Goal: Check status: Check status

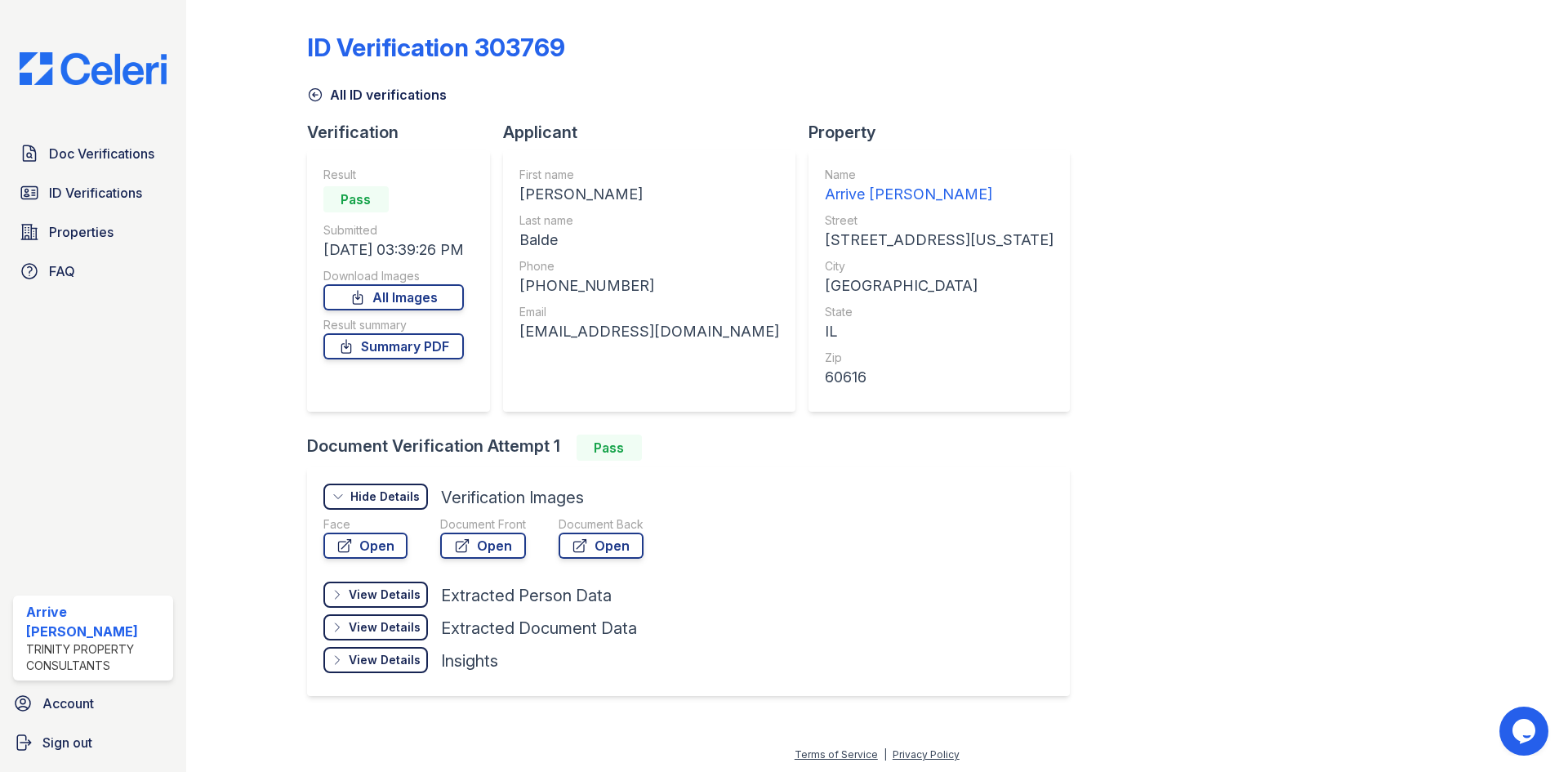
click at [319, 98] on icon at bounding box center [314, 95] width 12 height 12
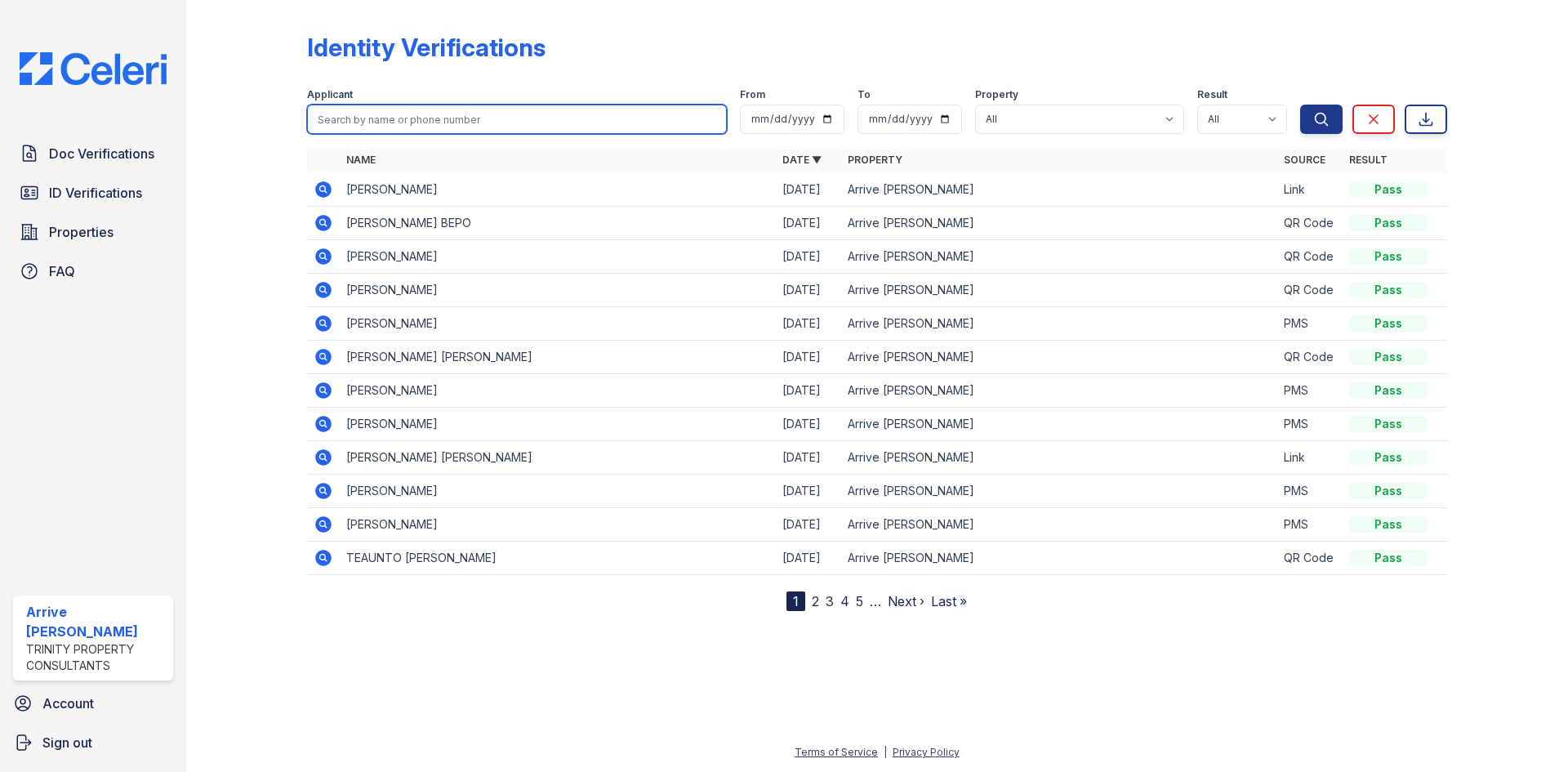
click at [388, 116] on input "search" at bounding box center [516, 119] width 419 height 30
type input "redic"
click at [1299, 104] on button "Search" at bounding box center [1321, 119] width 42 height 30
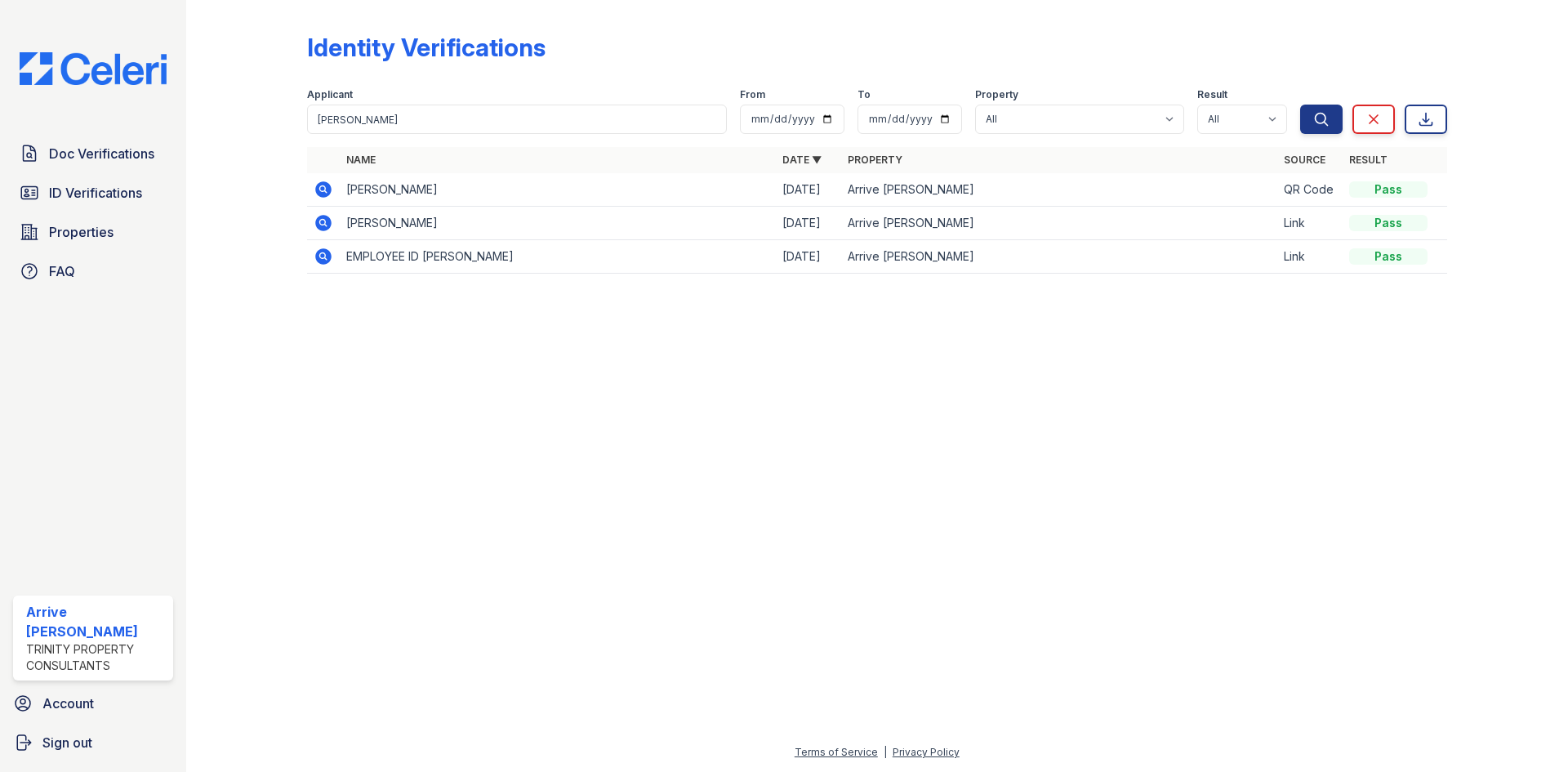
click at [319, 192] on icon at bounding box center [323, 189] width 16 height 16
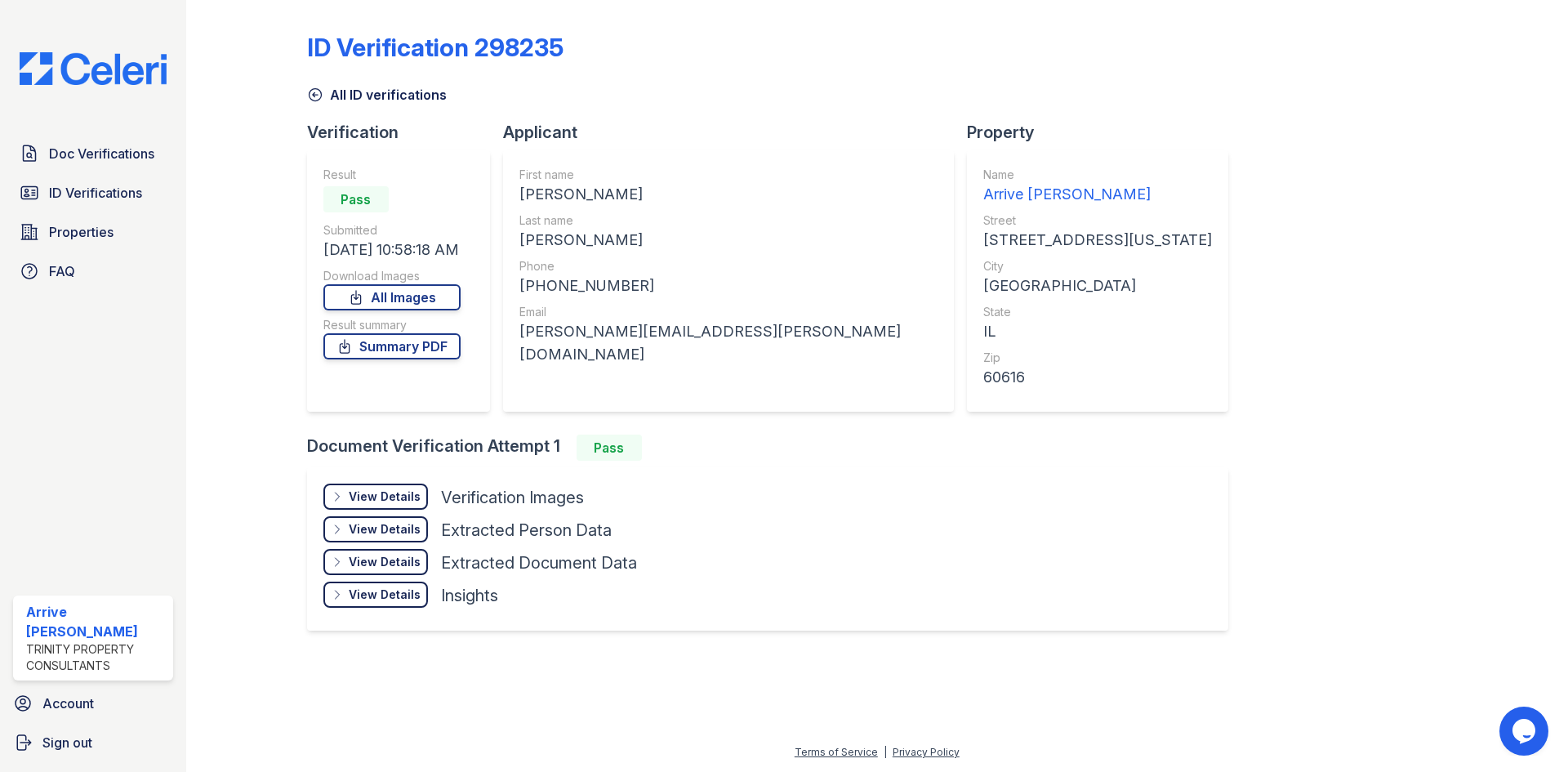
click at [316, 93] on icon at bounding box center [314, 94] width 16 height 16
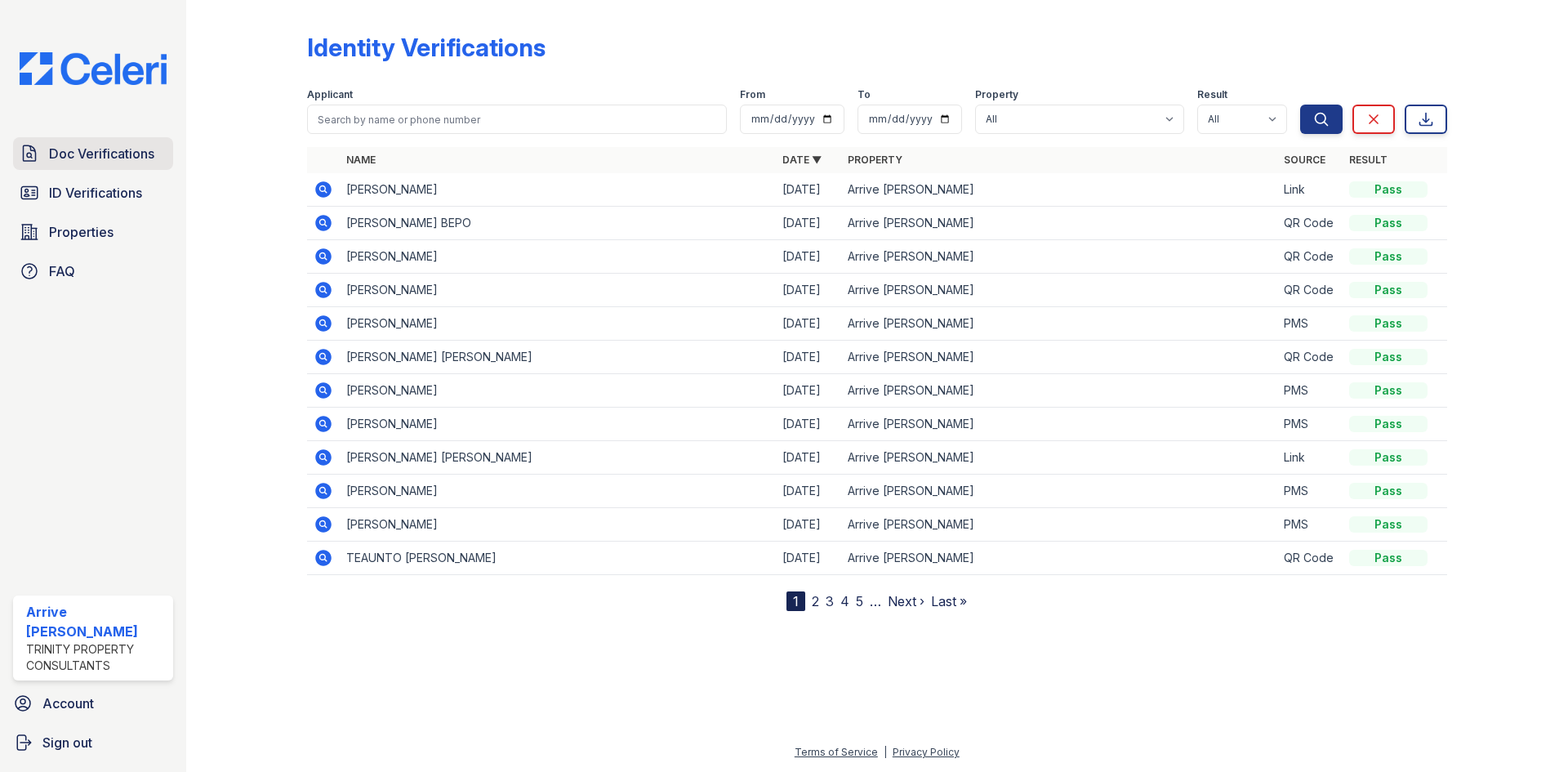
click at [102, 162] on span "Doc Verifications" at bounding box center [102, 153] width 105 height 19
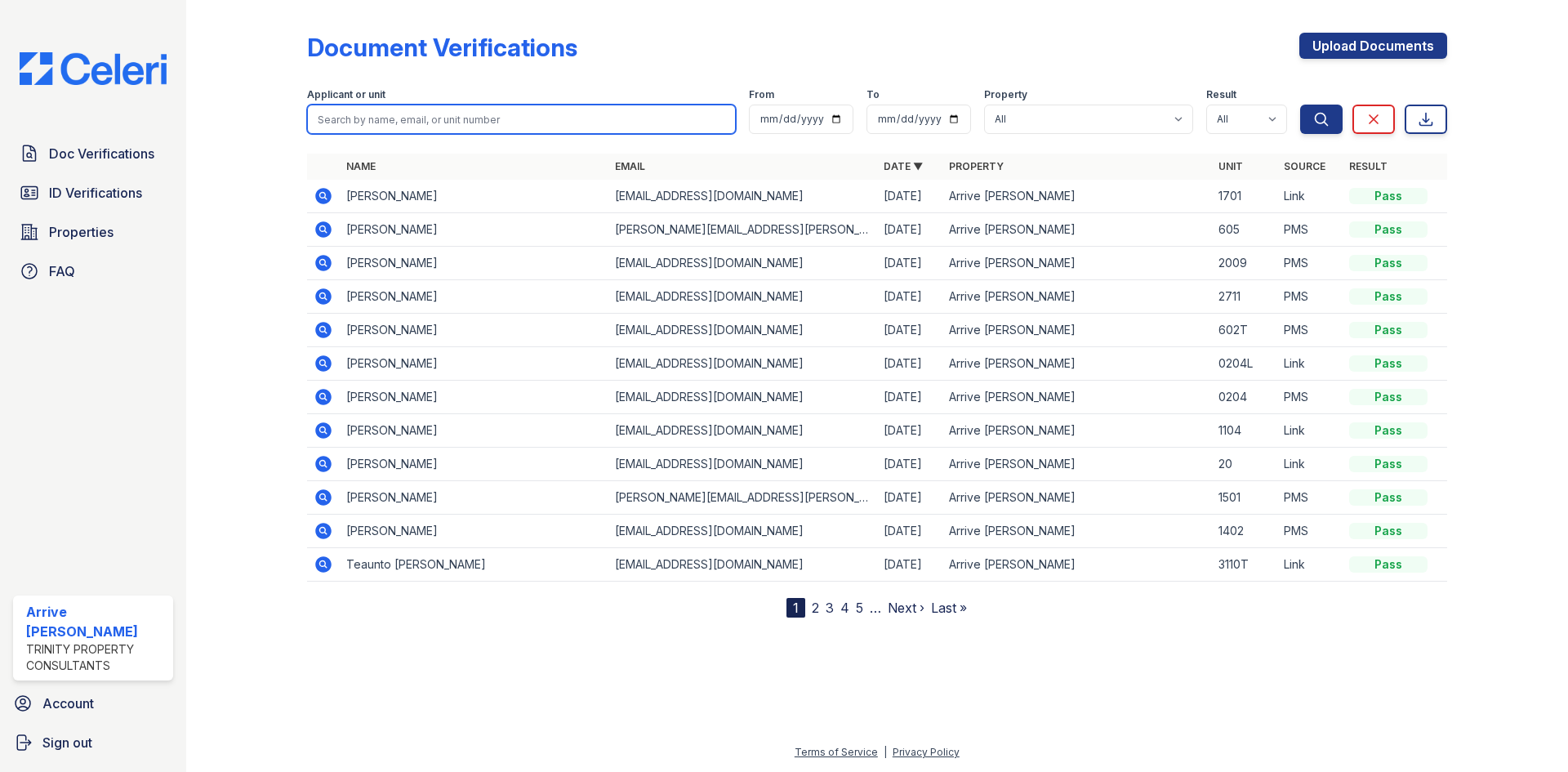
click at [396, 121] on input "search" at bounding box center [521, 119] width 429 height 30
type input "[PERSON_NAME]"
click at [1299, 104] on button "Search" at bounding box center [1321, 119] width 42 height 30
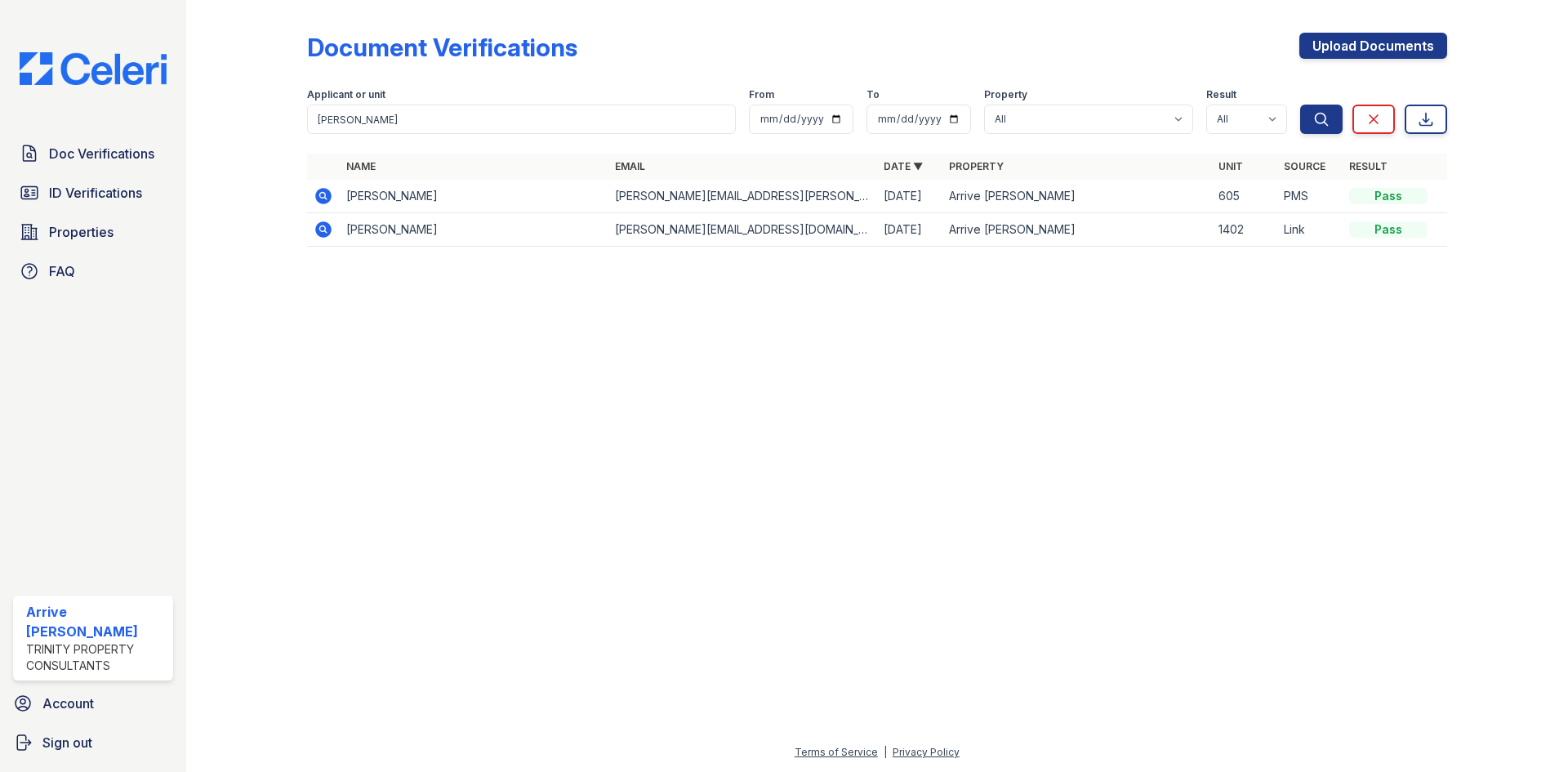
click at [317, 239] on td at bounding box center [323, 230] width 33 height 34
click at [321, 230] on icon at bounding box center [322, 228] width 4 height 4
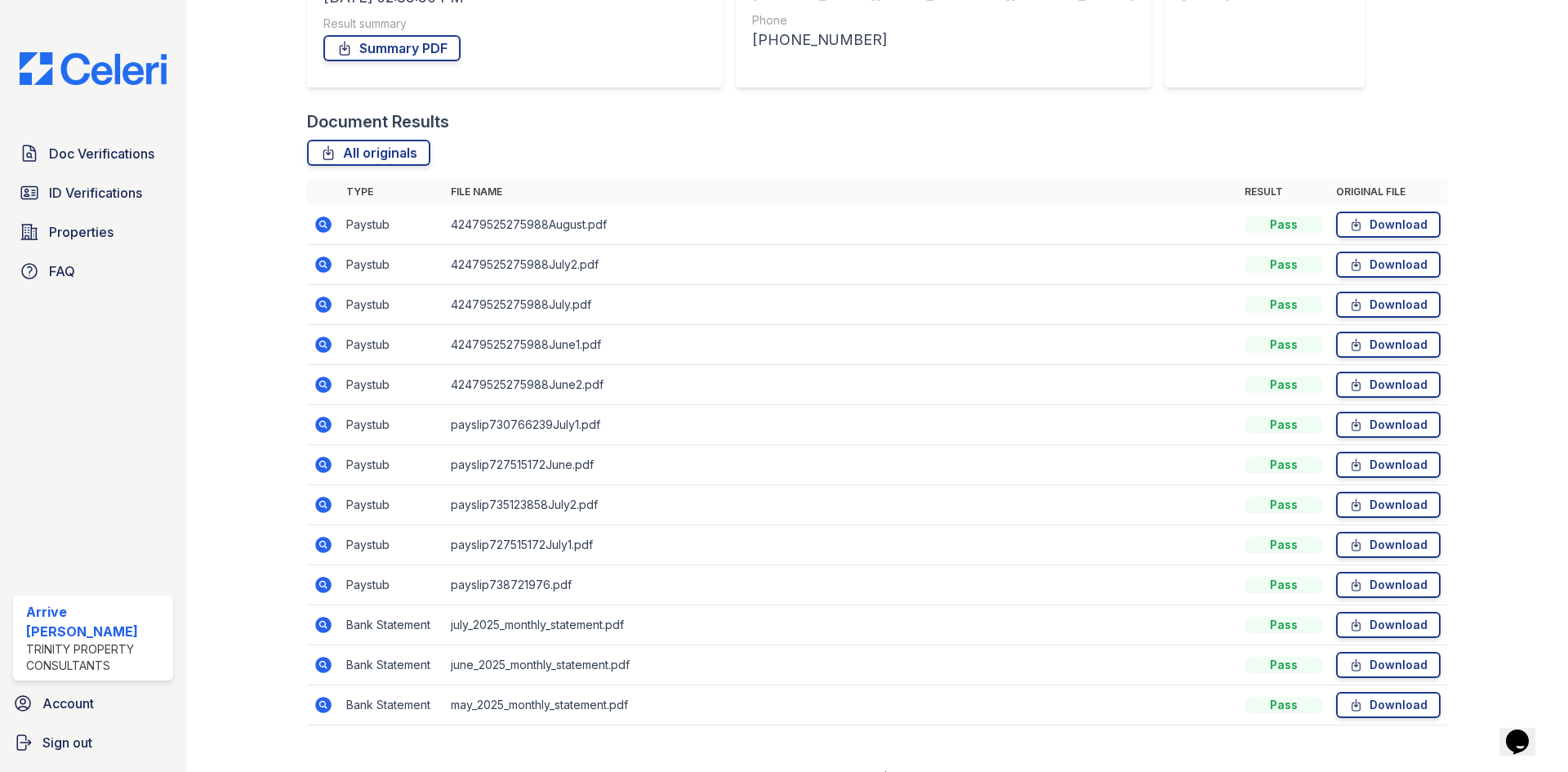
scroll to position [317, 0]
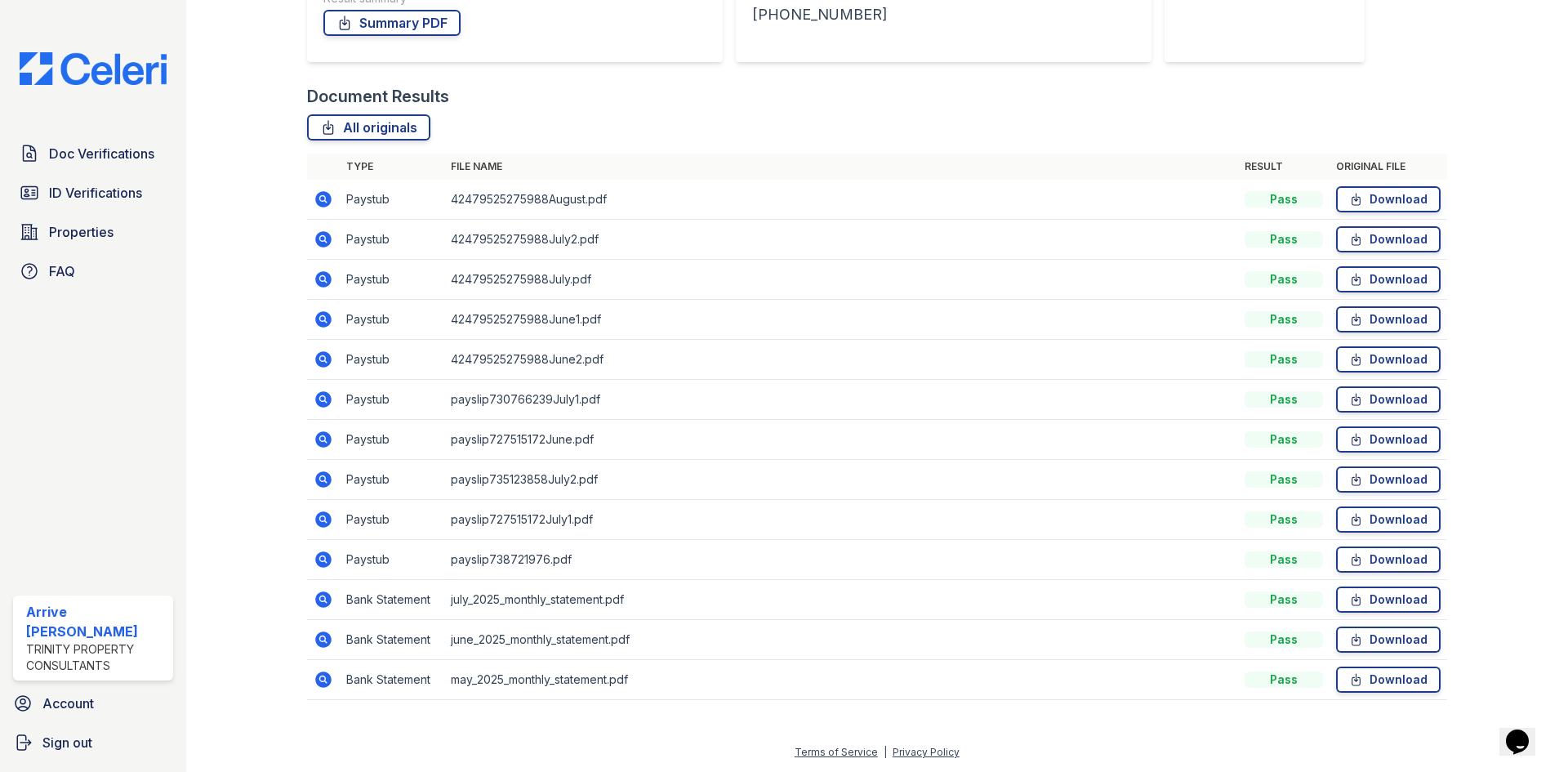
click at [317, 204] on icon at bounding box center [323, 199] width 16 height 16
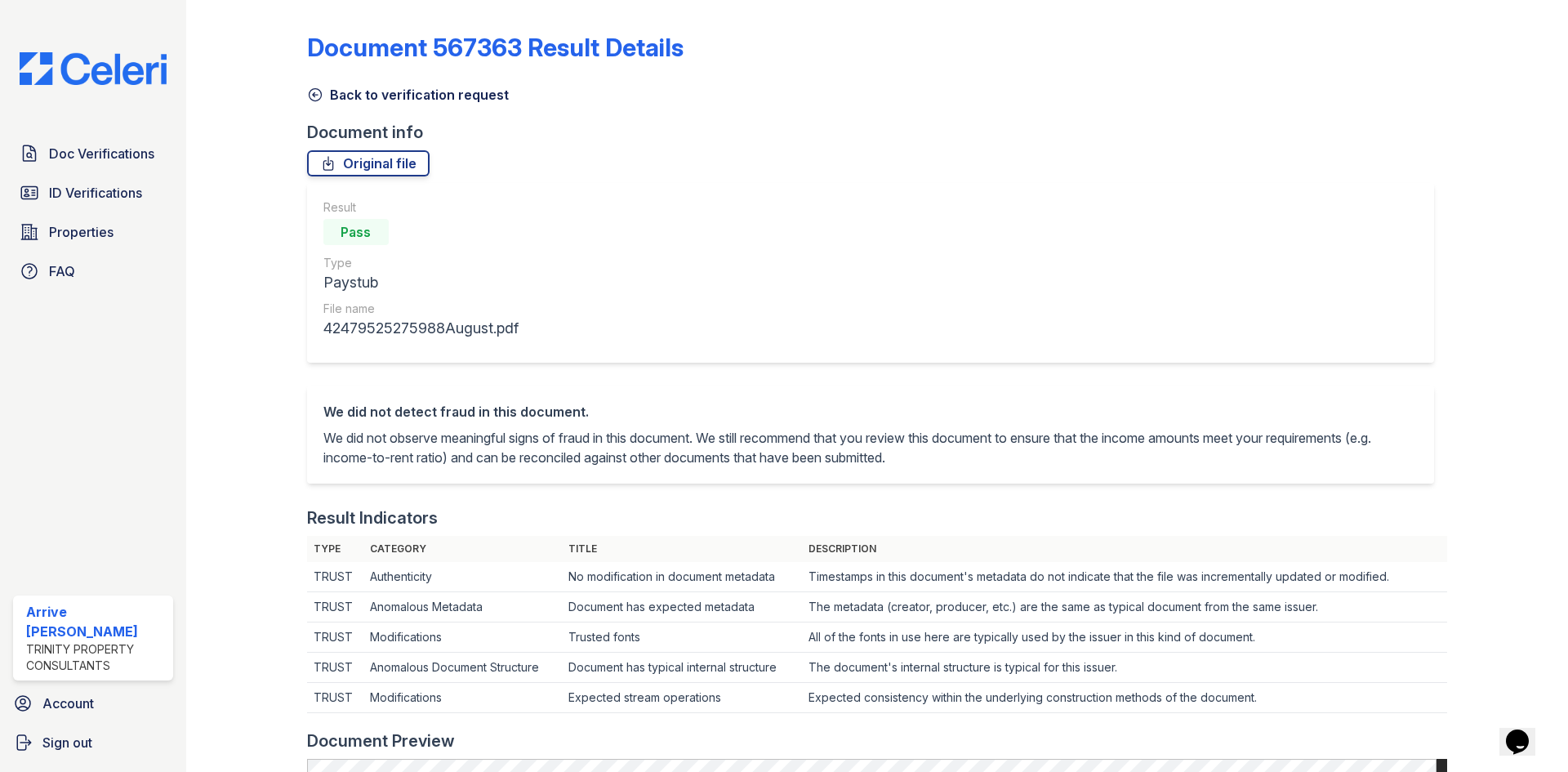
click at [314, 85] on link "Back to verification request" at bounding box center [407, 94] width 202 height 19
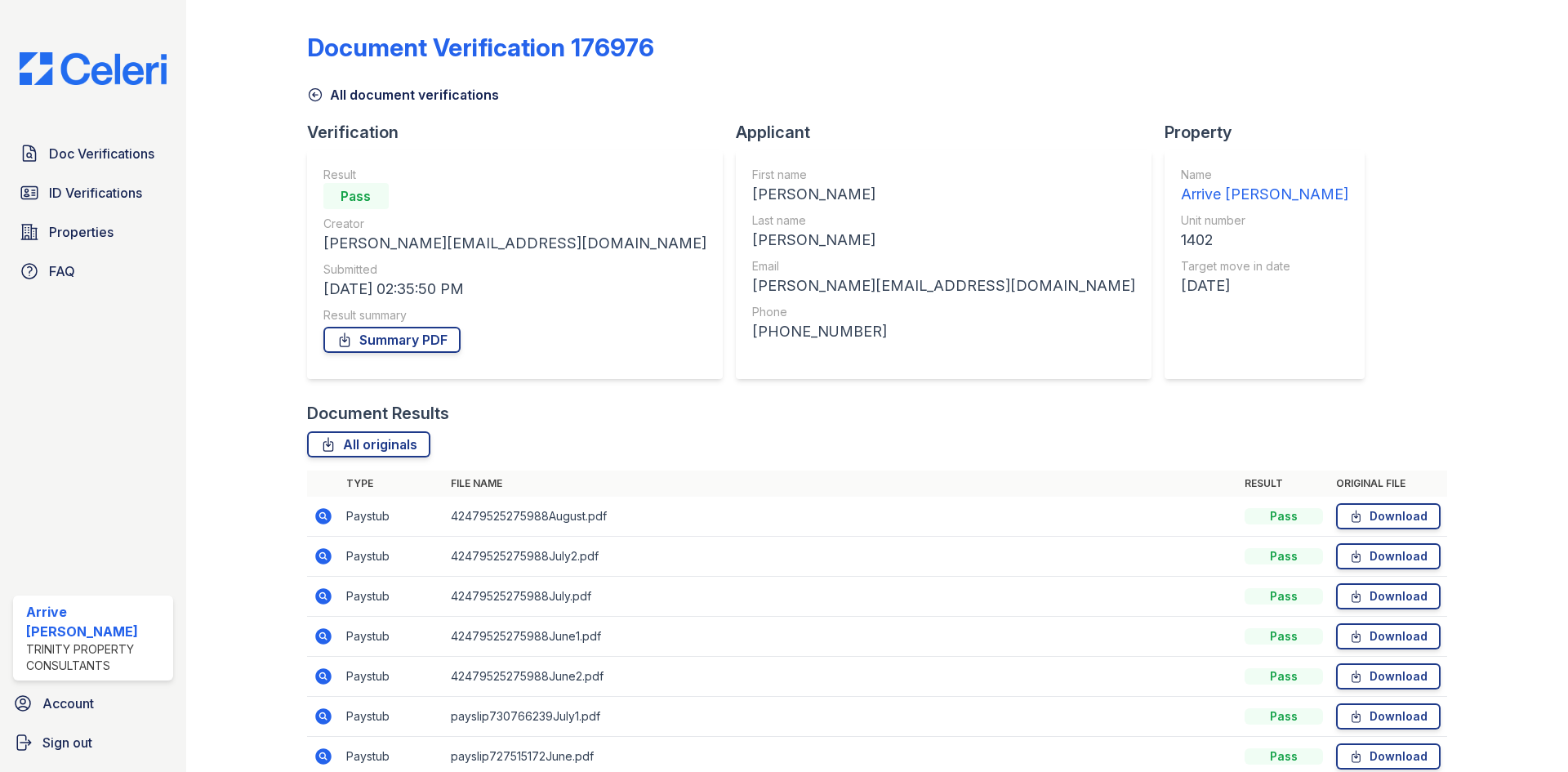
click at [309, 94] on icon at bounding box center [314, 94] width 16 height 16
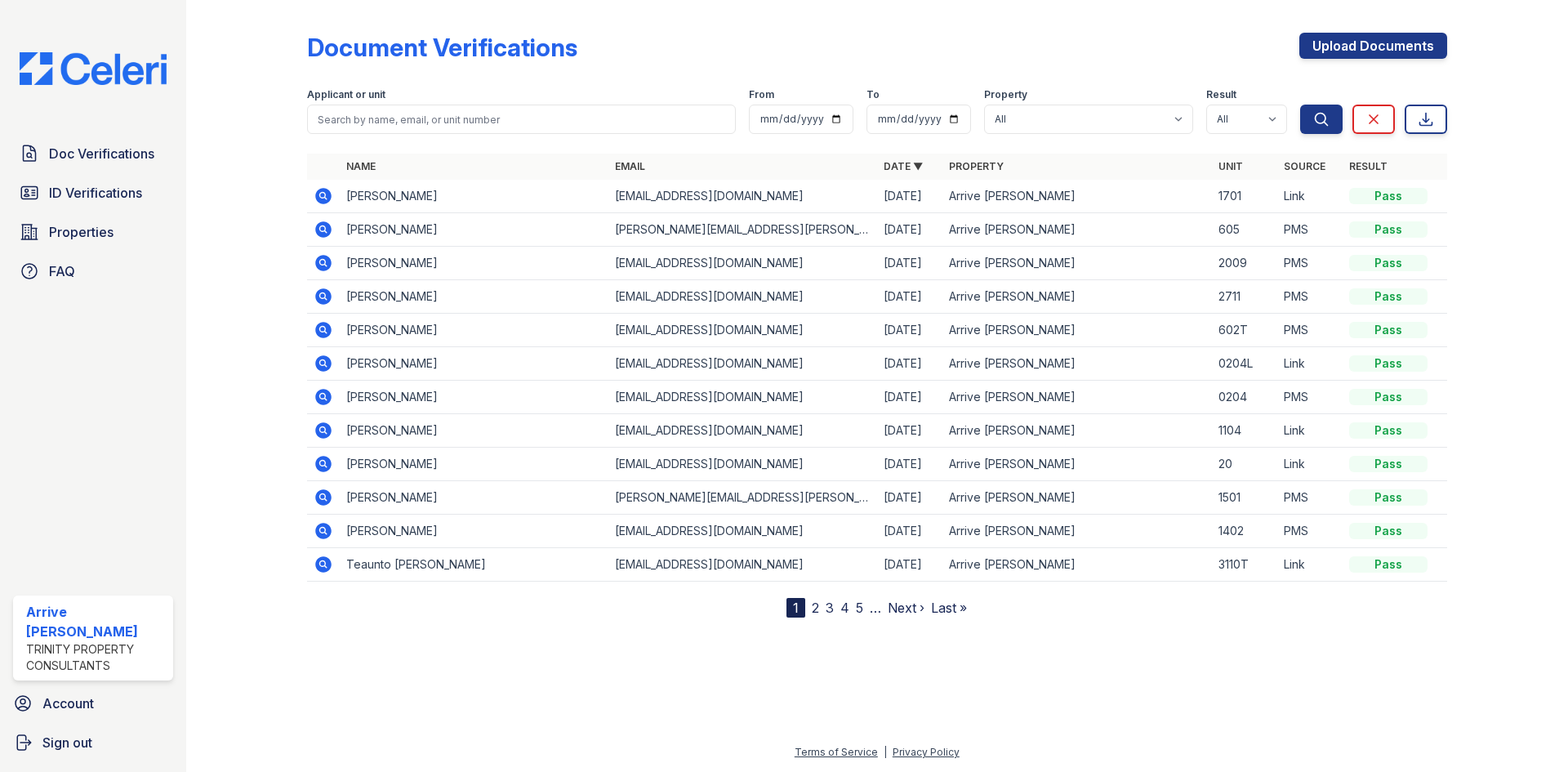
click at [378, 103] on div "Applicant or unit" at bounding box center [521, 96] width 429 height 16
click at [371, 121] on input "search" at bounding box center [521, 119] width 429 height 30
type input "[PERSON_NAME]"
click at [1299, 104] on button "Search" at bounding box center [1321, 119] width 42 height 30
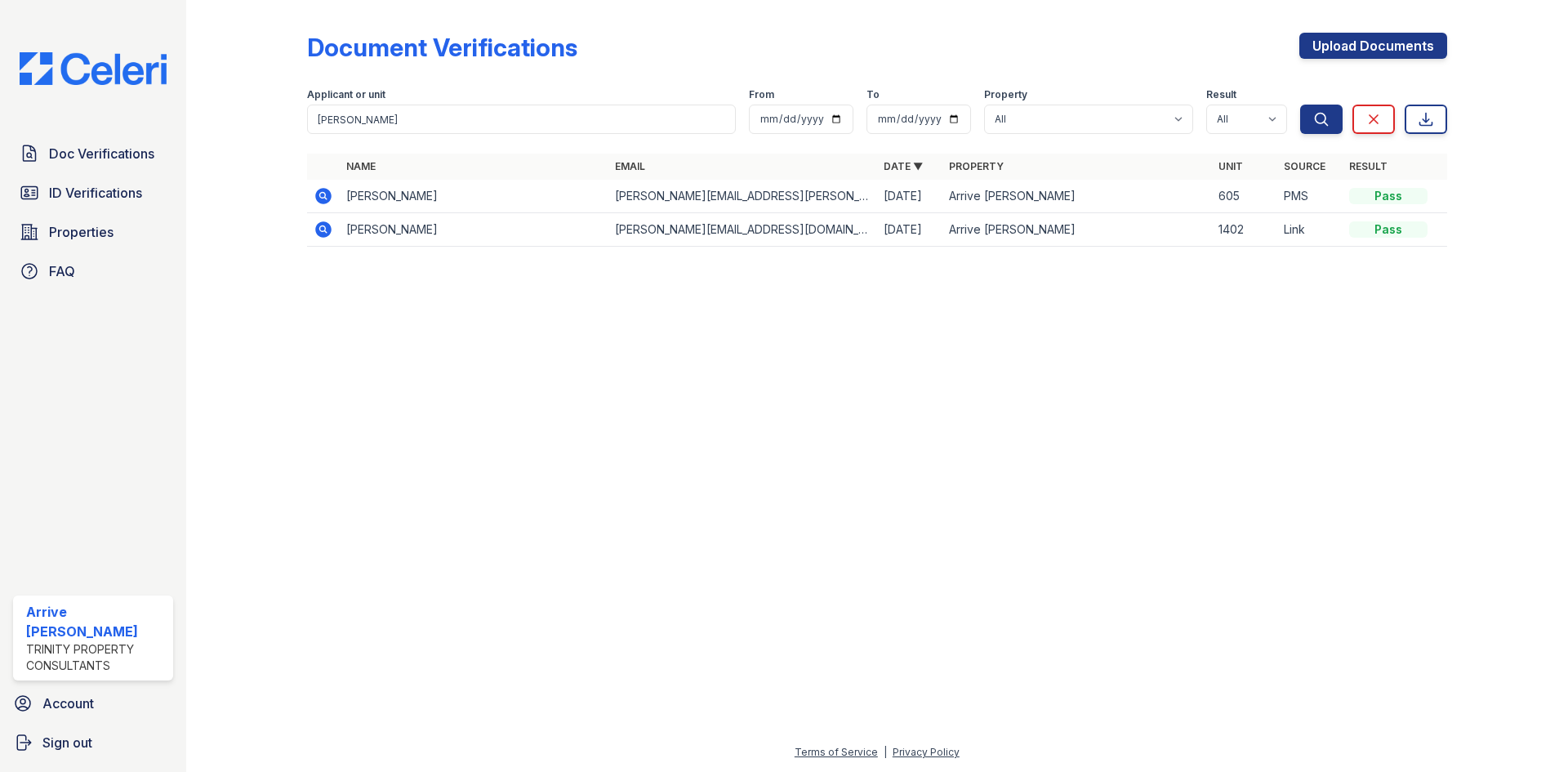
click at [322, 230] on icon at bounding box center [322, 228] width 4 height 4
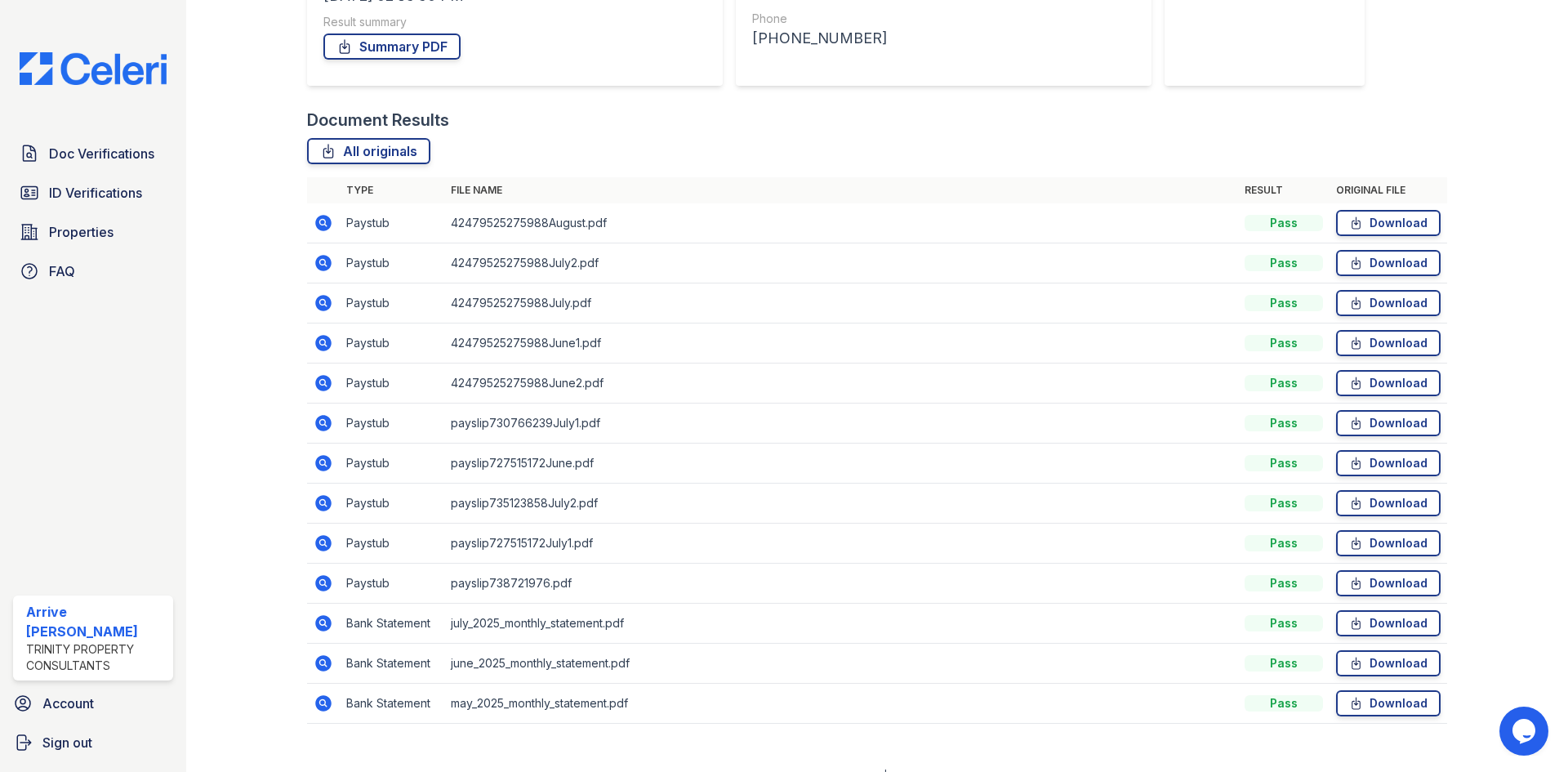
scroll to position [317, 0]
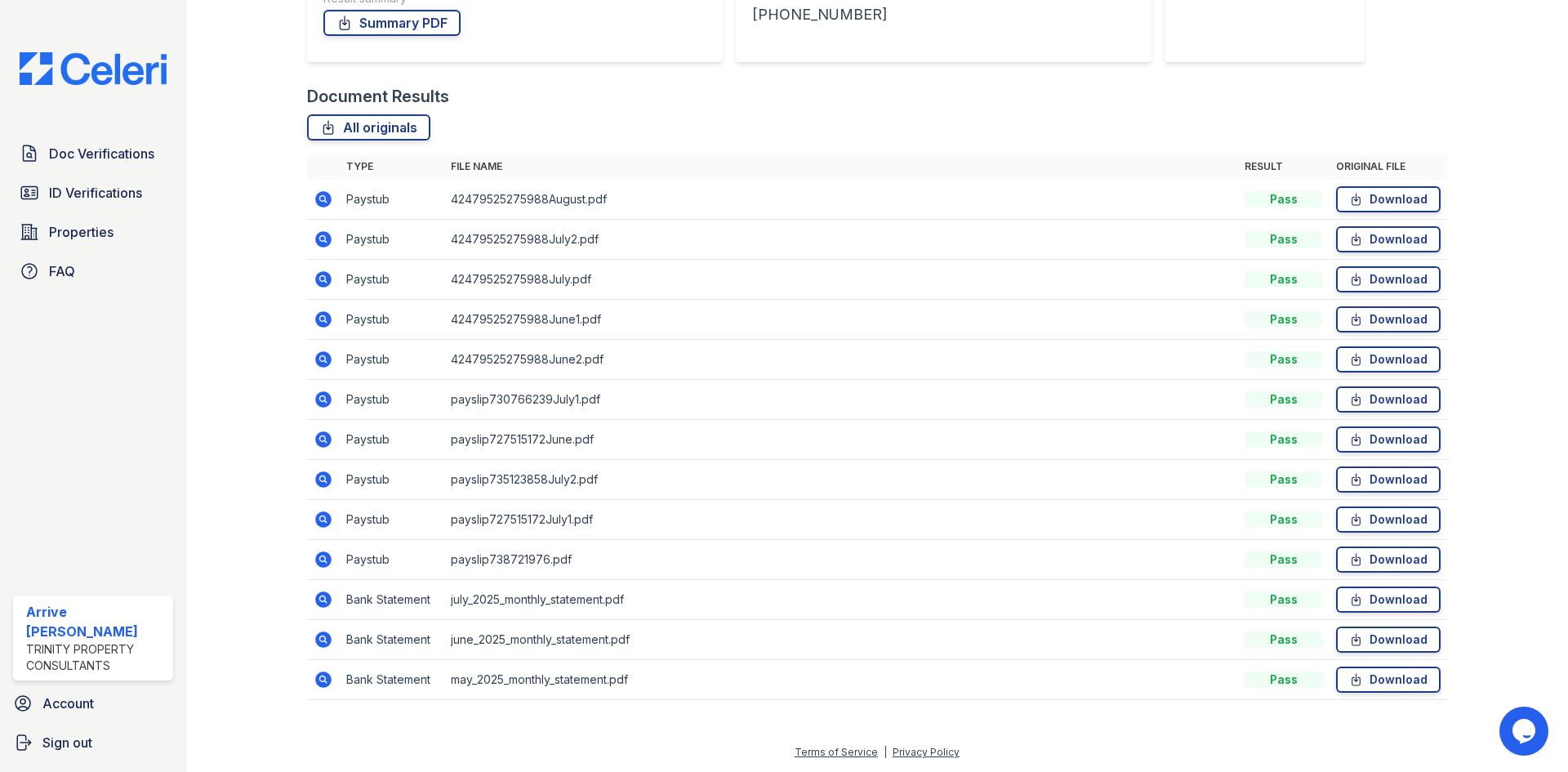
click at [323, 394] on icon at bounding box center [323, 399] width 16 height 16
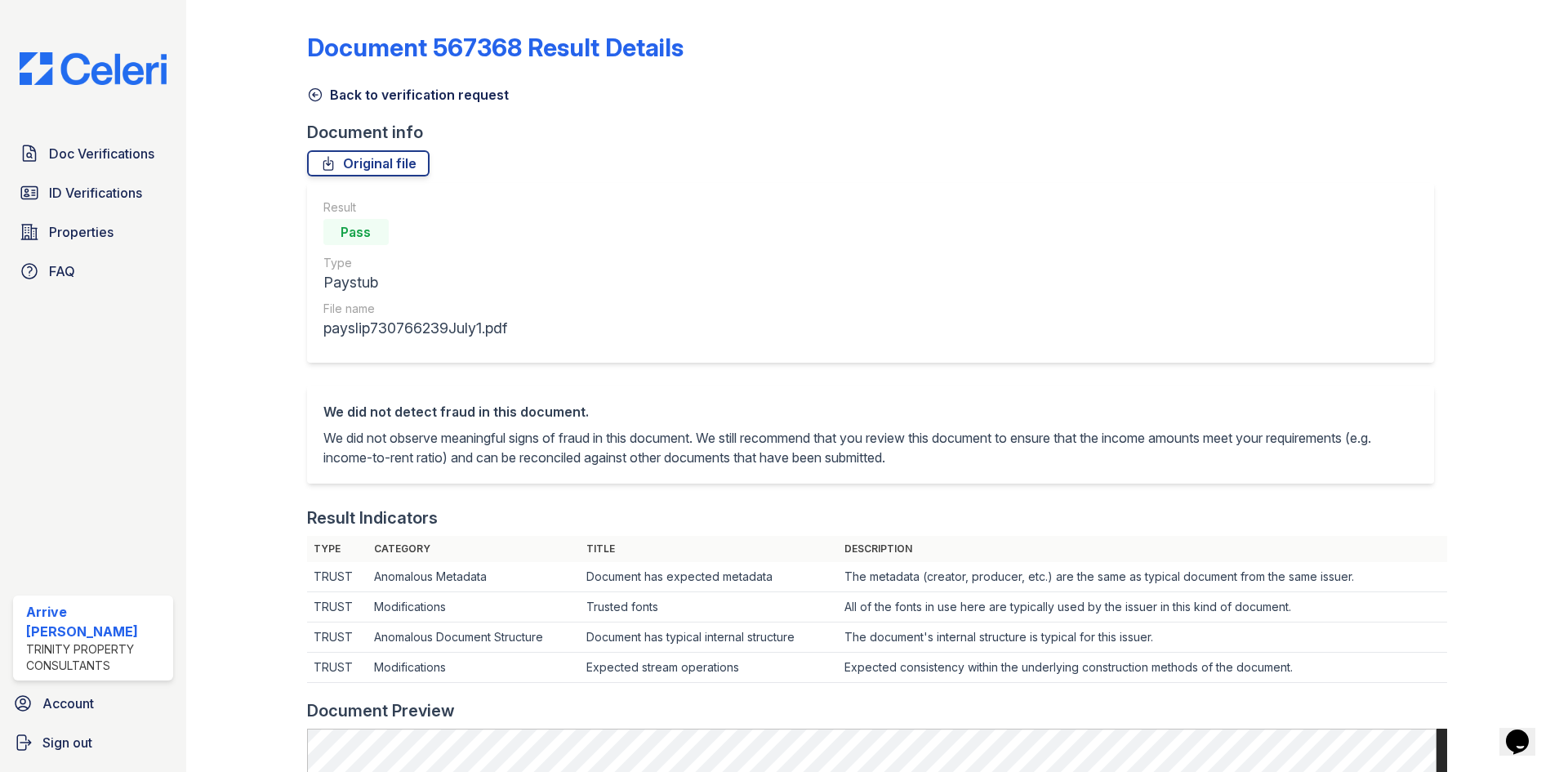
click at [320, 106] on div "Document 567368 Result Details Back to verification request Document info Origi…" at bounding box center [877, 753] width 1140 height 1494
click at [311, 95] on icon at bounding box center [314, 94] width 16 height 16
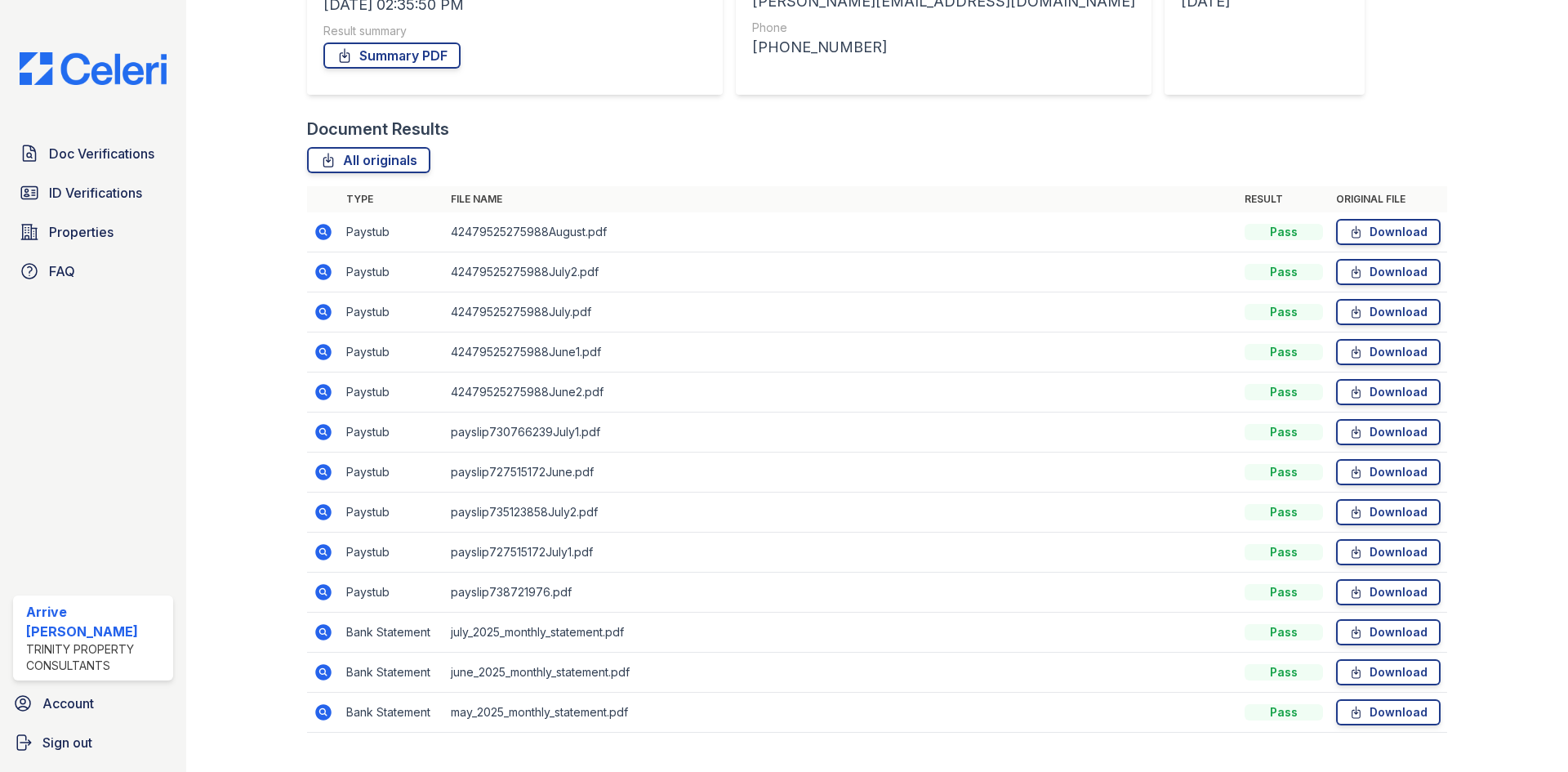
scroll to position [317, 0]
